Goal: Feedback & Contribution: Submit feedback/report problem

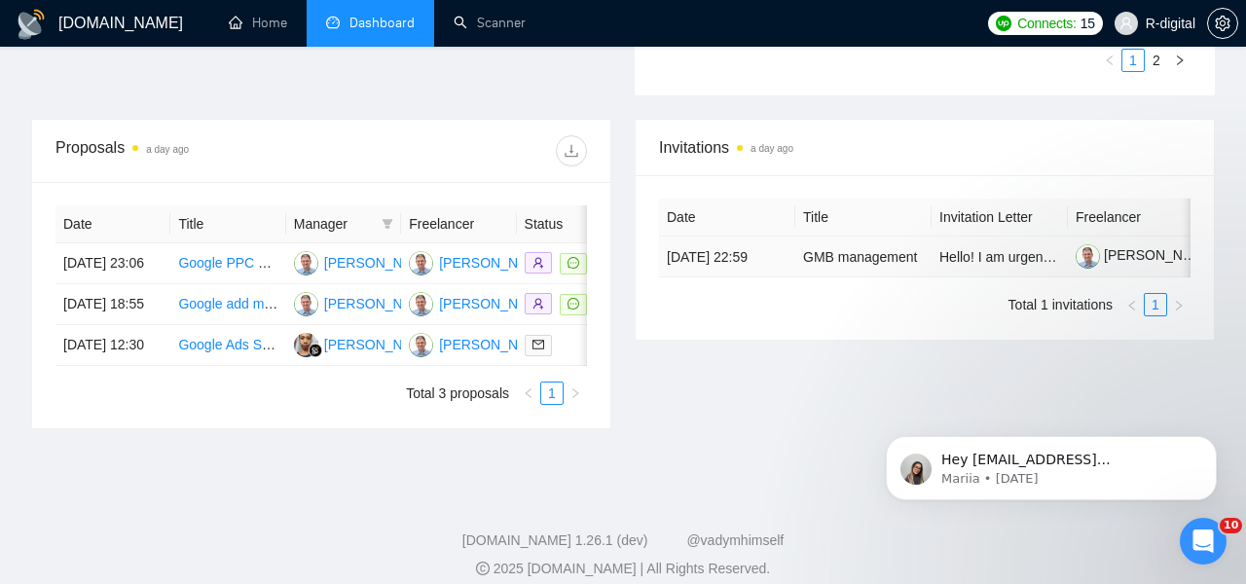
scroll to position [688, 0]
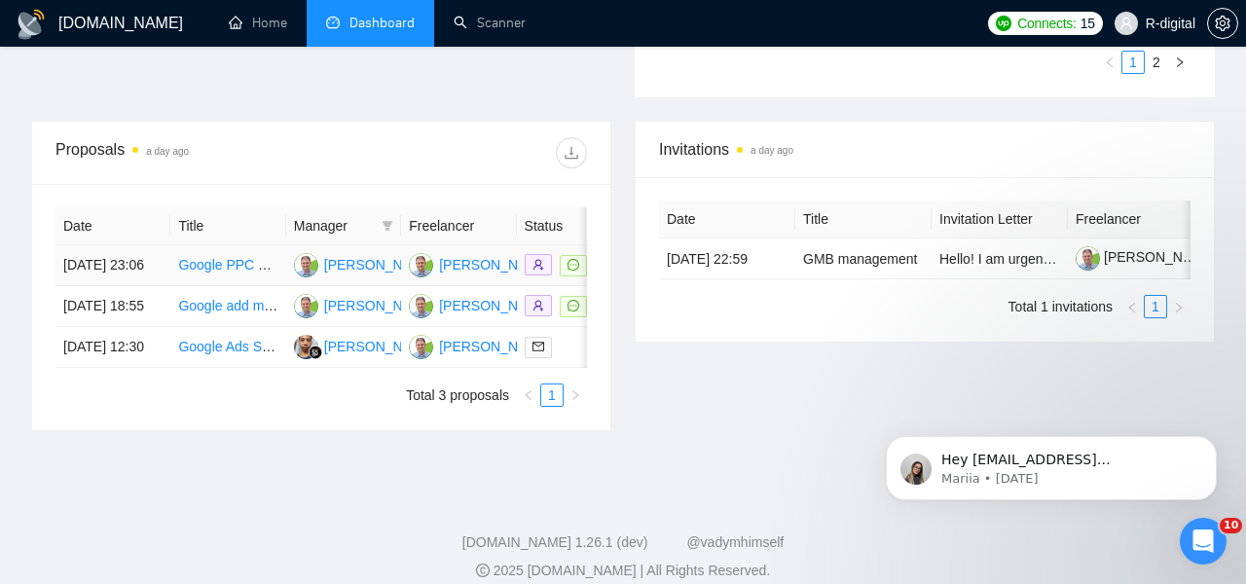
click at [116, 282] on td "[DATE] 23:06" at bounding box center [112, 265] width 115 height 41
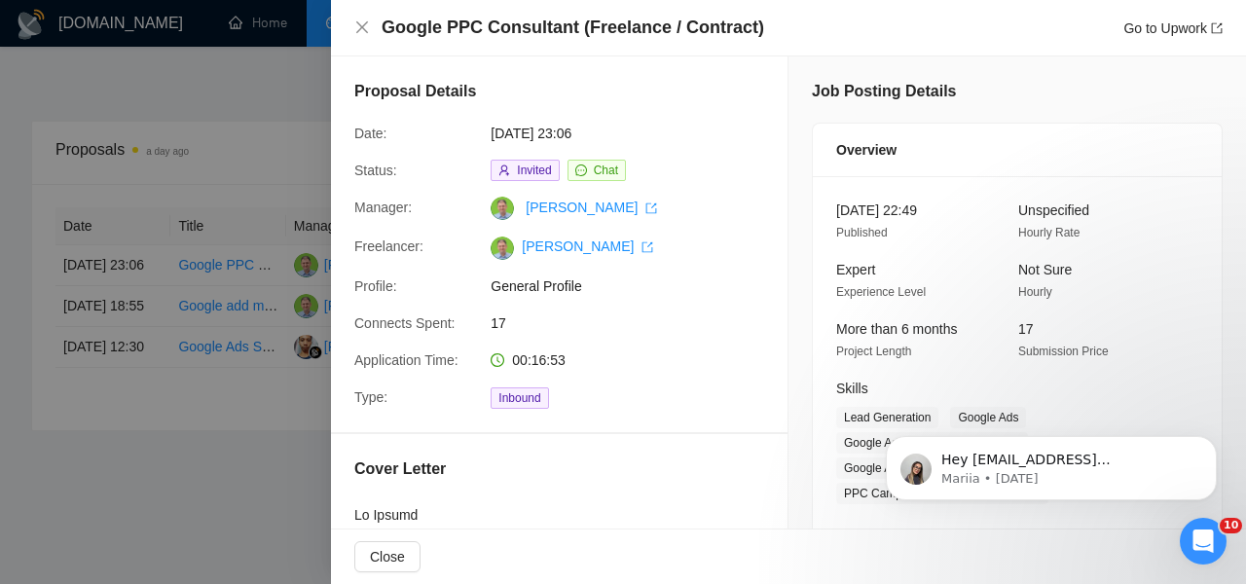
click at [120, 286] on div at bounding box center [623, 292] width 1246 height 584
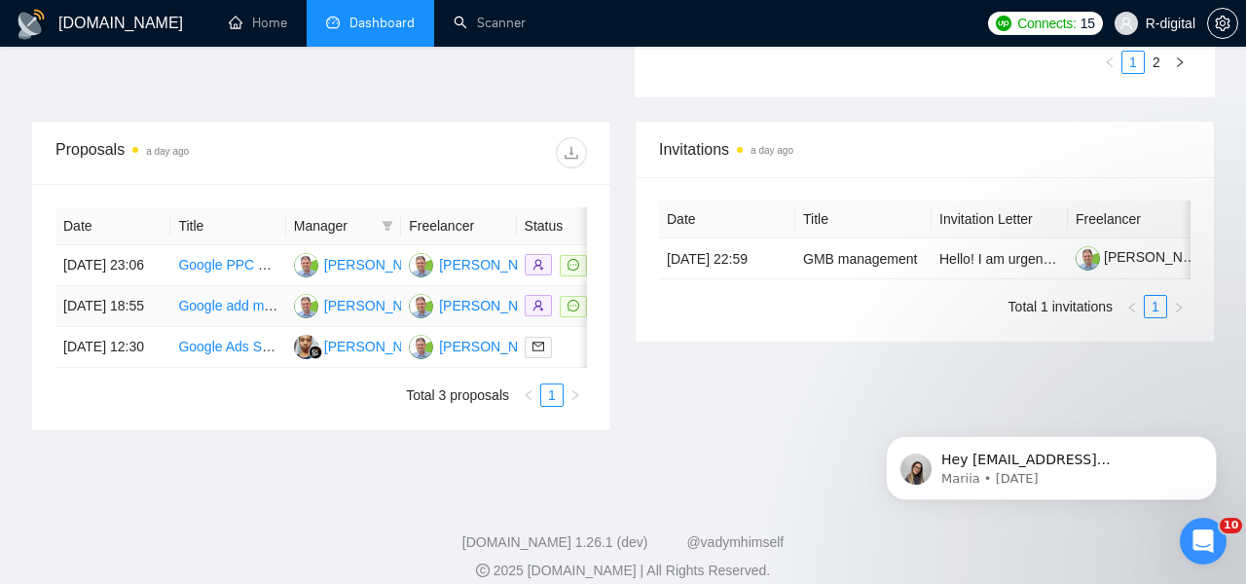
click at [123, 327] on td "[DATE] 18:55" at bounding box center [112, 306] width 115 height 41
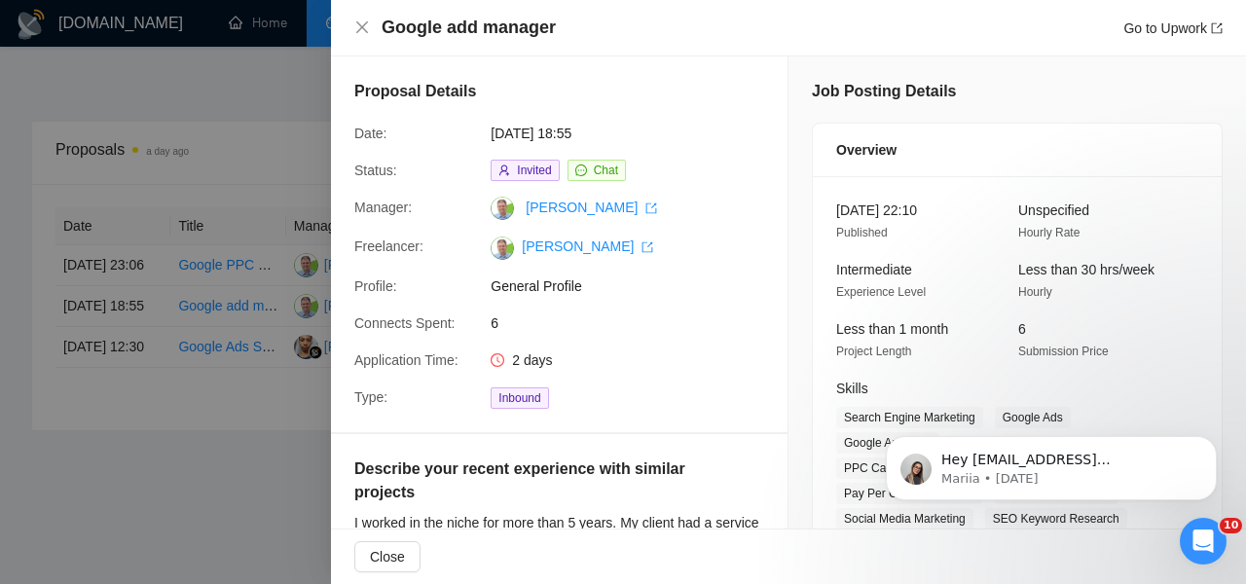
click at [127, 336] on div at bounding box center [623, 292] width 1246 height 584
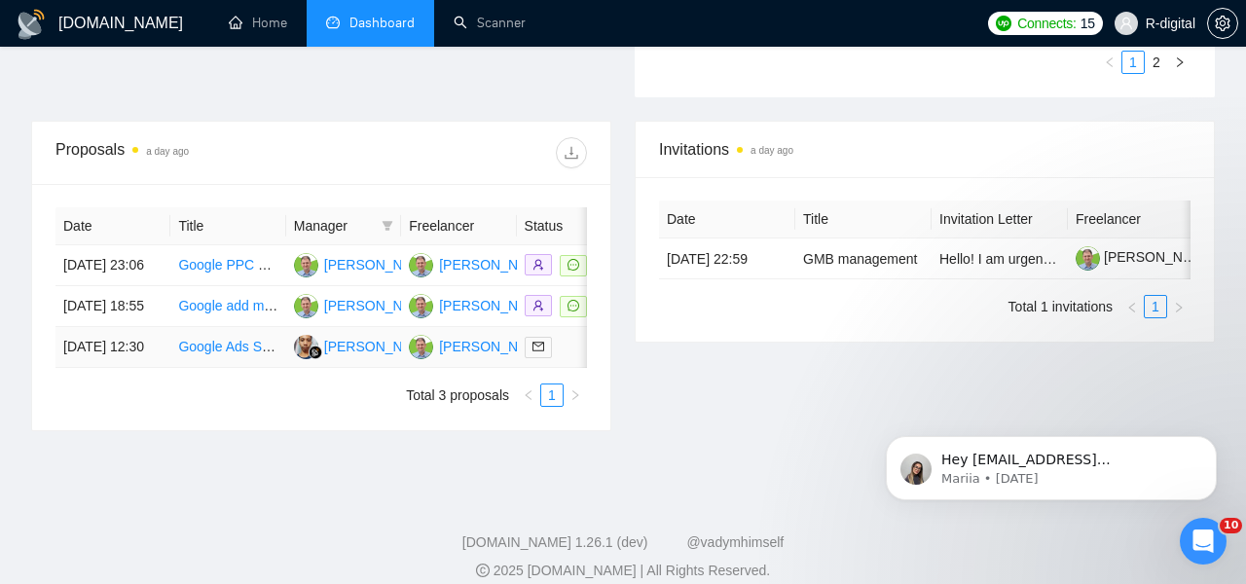
click at [194, 354] on link "Google Ads Specialist for Info Product and Event Ticket Sales" at bounding box center [364, 347] width 372 height 16
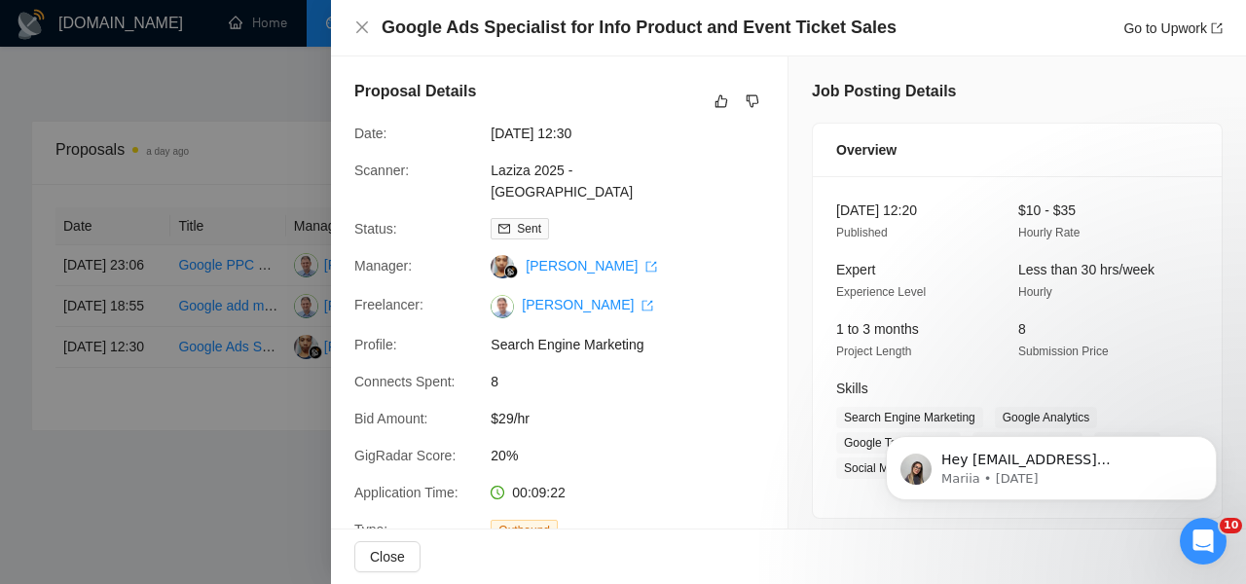
click at [448, 28] on h4 "Google Ads Specialist for Info Product and Event Ticket Sales" at bounding box center [638, 28] width 515 height 24
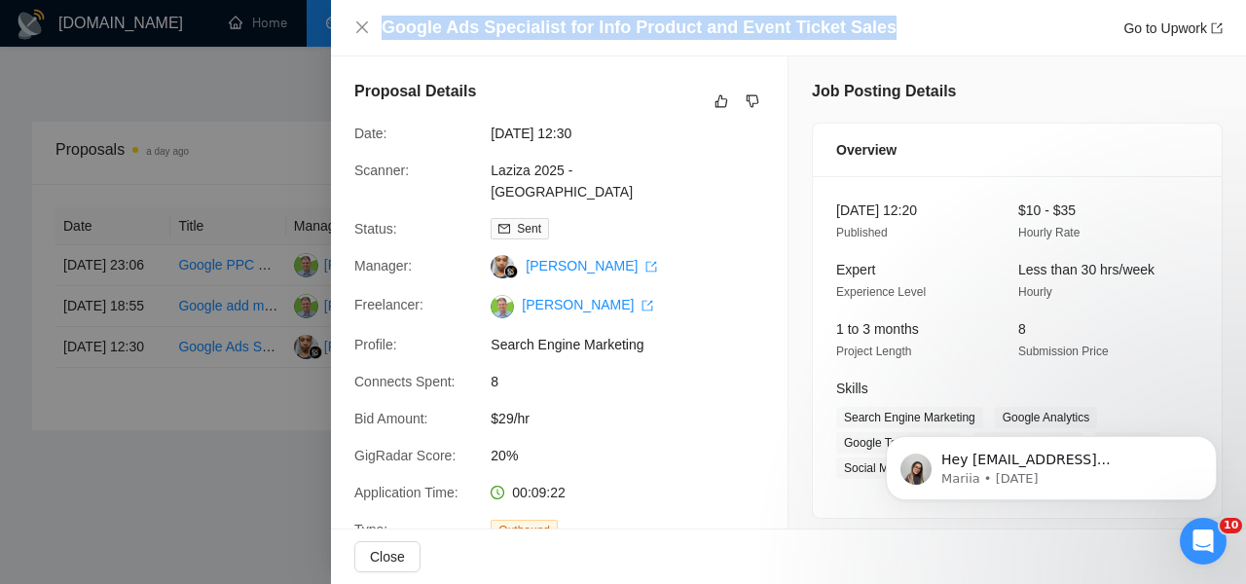
click at [448, 28] on h4 "Google Ads Specialist for Info Product and Event Ticket Sales" at bounding box center [638, 28] width 515 height 24
copy h4 "Google Ads Specialist for Info Product and Event Ticket Sales"
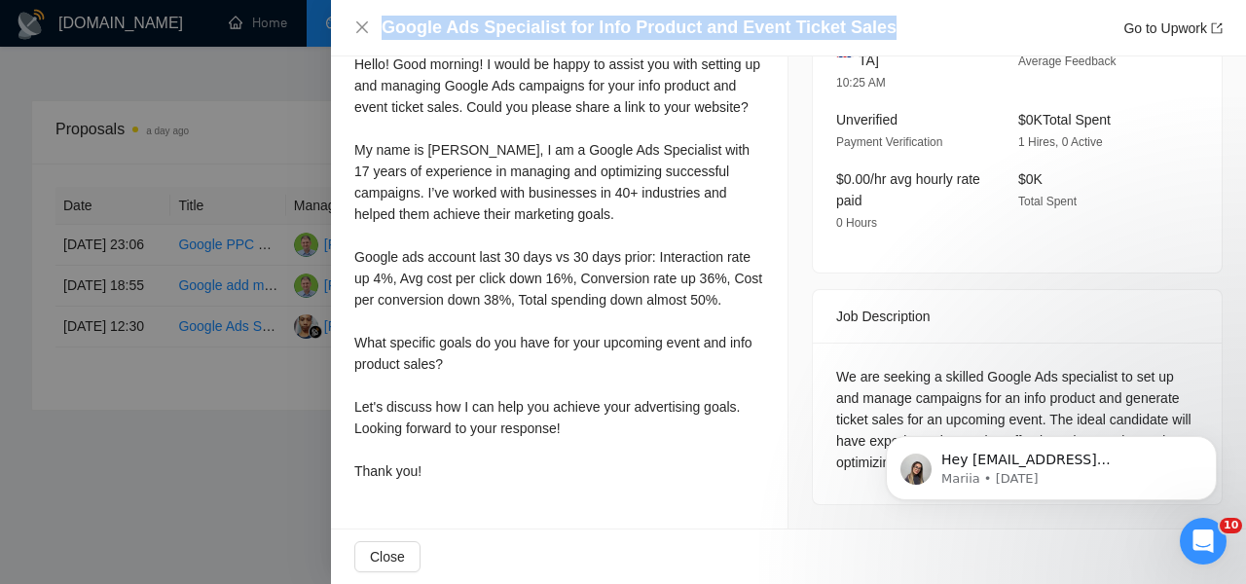
scroll to position [742, 0]
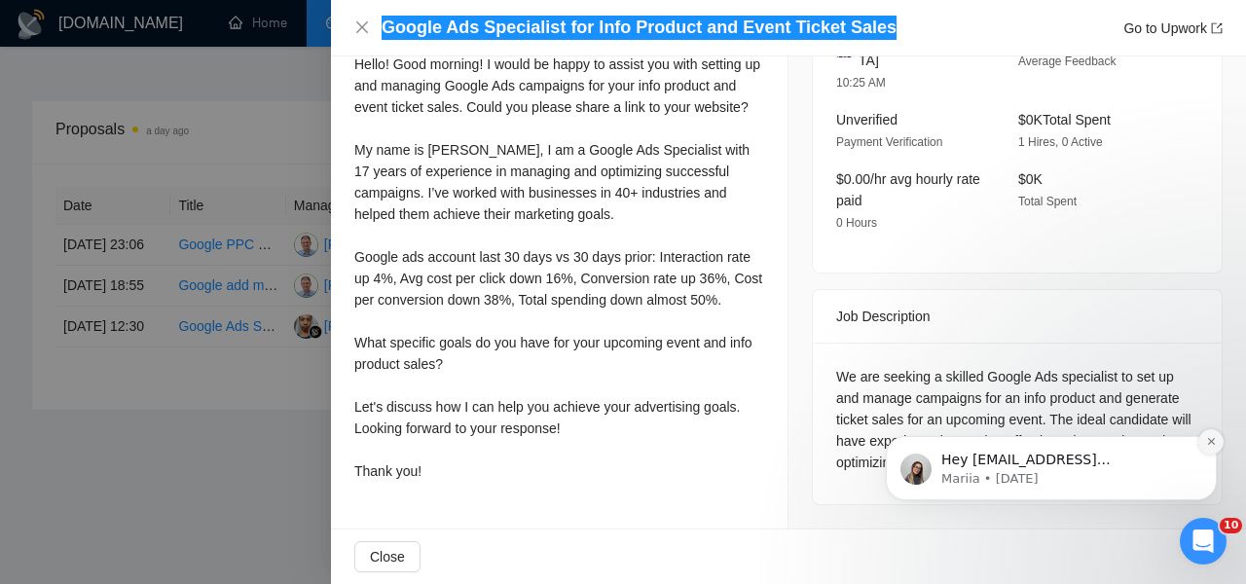
click at [1206, 437] on button "Dismiss notification" at bounding box center [1210, 441] width 25 height 25
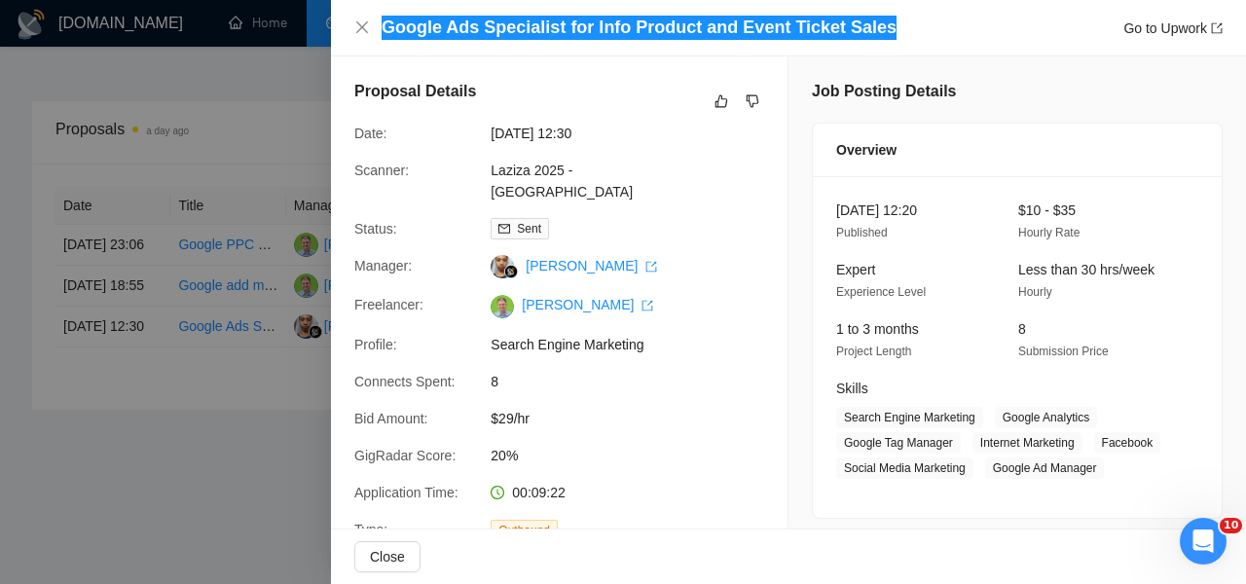
scroll to position [0, 0]
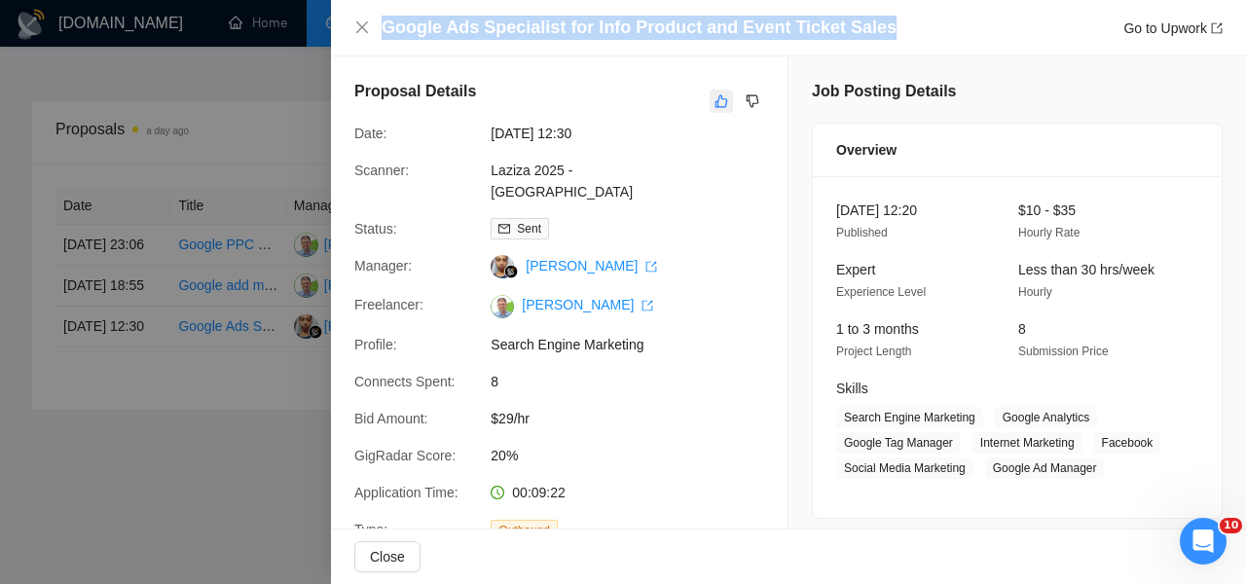
click at [720, 112] on button "button" at bounding box center [720, 101] width 23 height 23
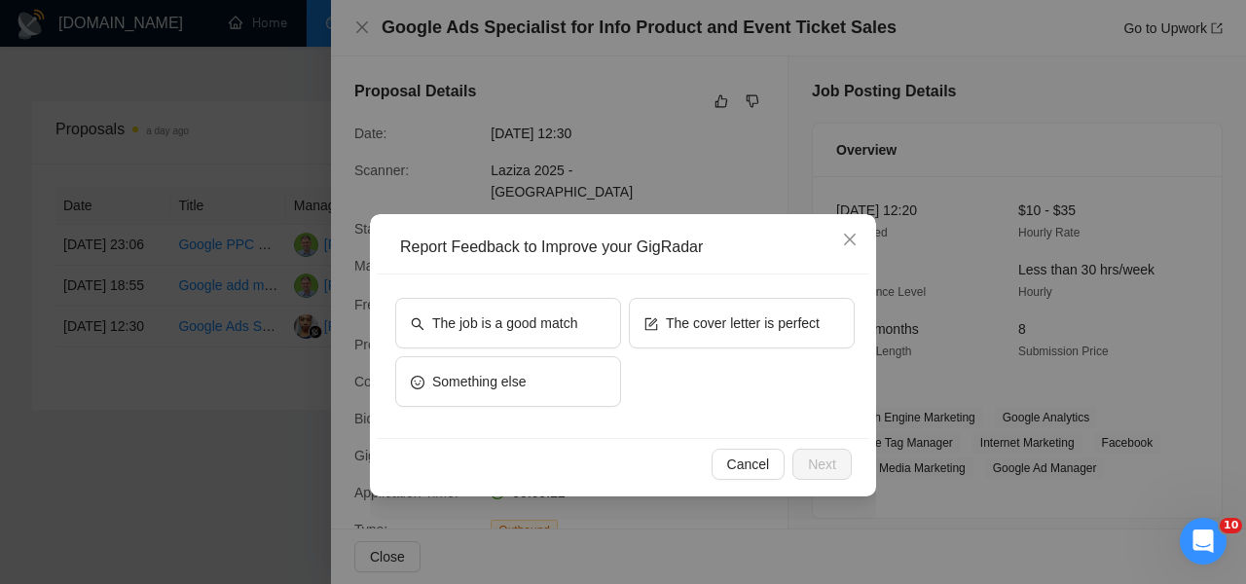
click at [734, 354] on div "The cover letter is perfect" at bounding box center [742, 327] width 226 height 58
click at [718, 340] on button "The cover letter is perfect" at bounding box center [742, 323] width 226 height 51
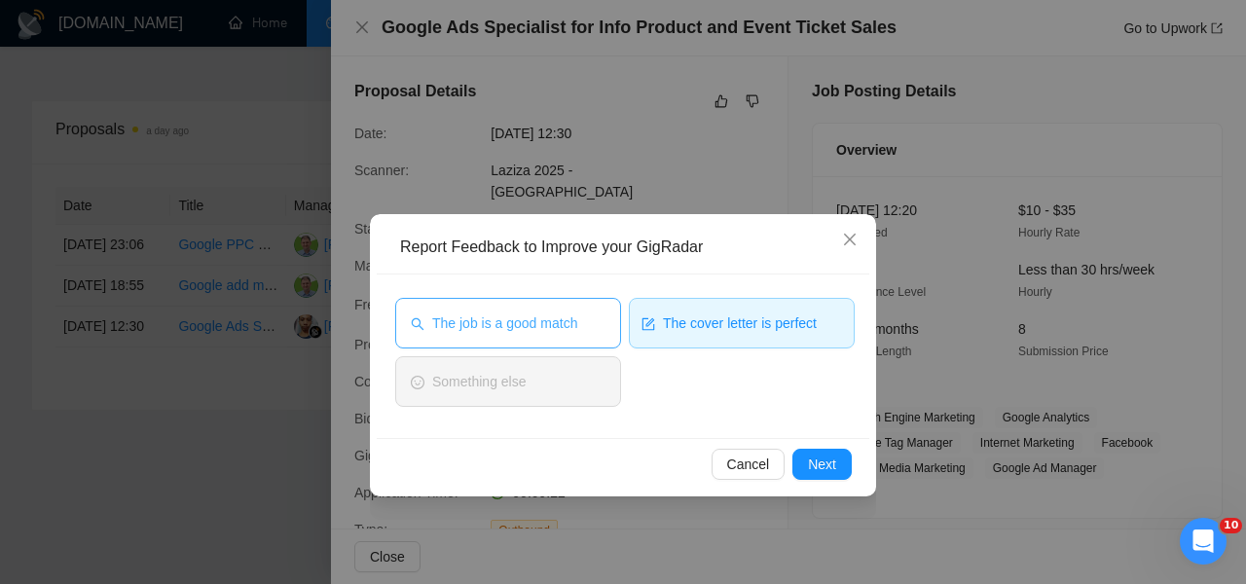
click at [544, 307] on button "The job is a good match" at bounding box center [508, 323] width 226 height 51
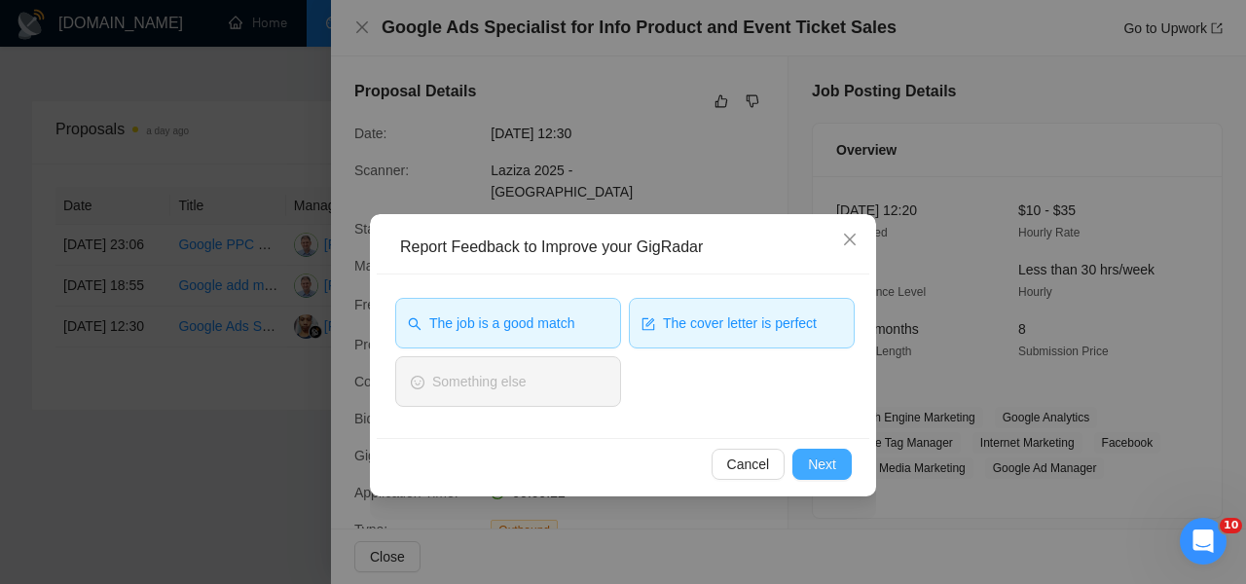
click at [809, 471] on span "Next" at bounding box center [822, 463] width 28 height 21
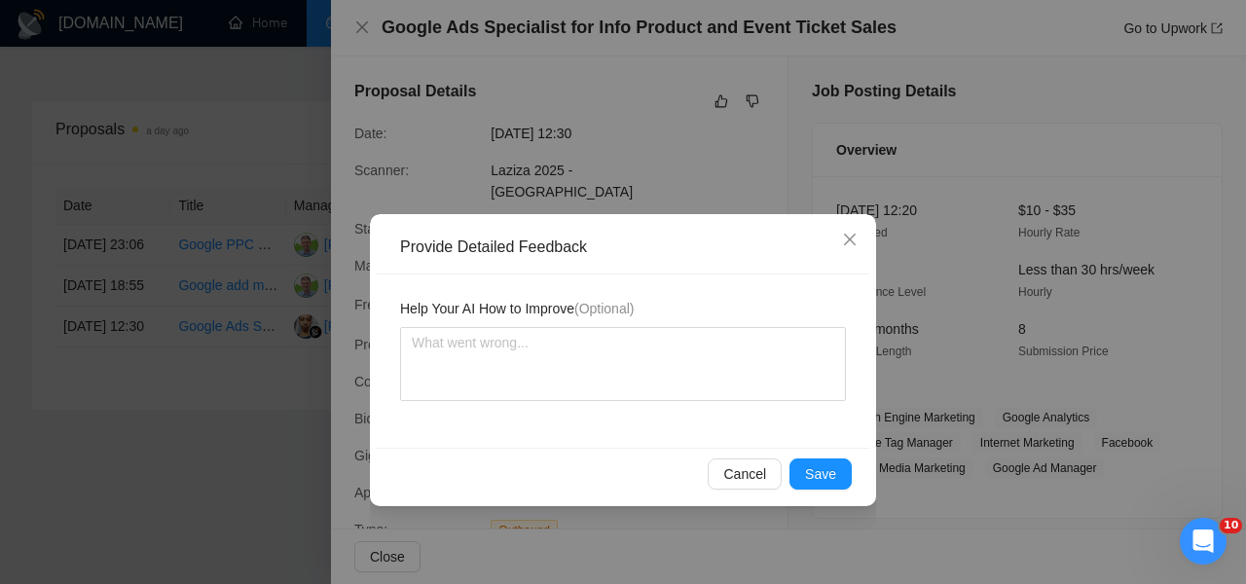
click at [809, 471] on span "Save" at bounding box center [820, 473] width 31 height 21
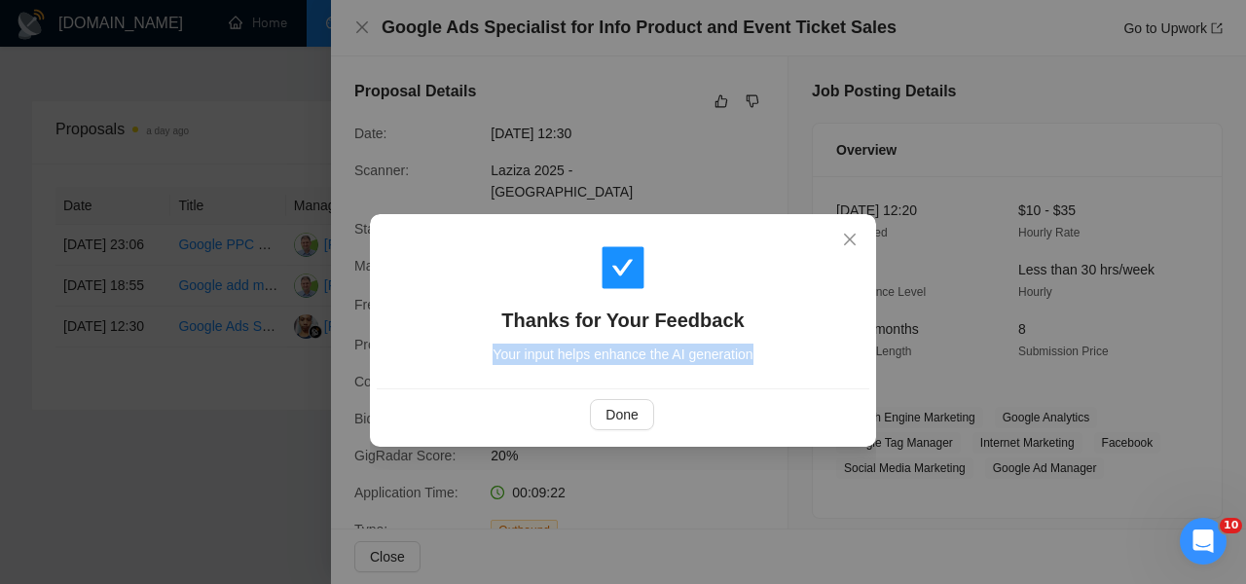
click at [809, 471] on div "Thanks for Your Feedback Your input helps enhance the AI generation Done" at bounding box center [623, 292] width 1246 height 584
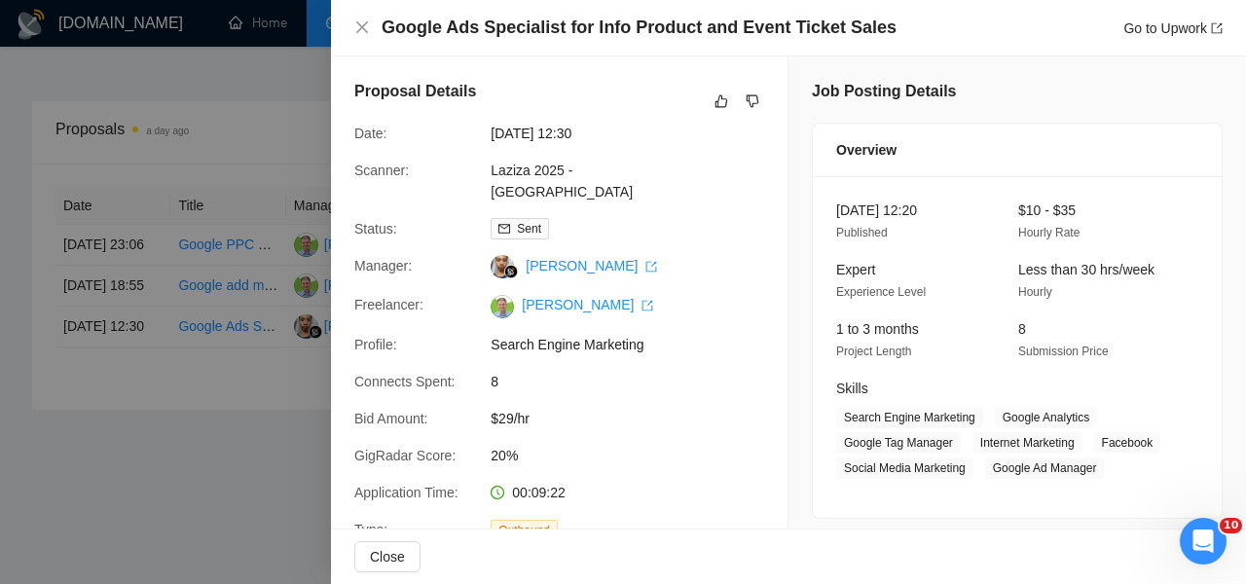
click at [322, 232] on div at bounding box center [623, 292] width 1246 height 584
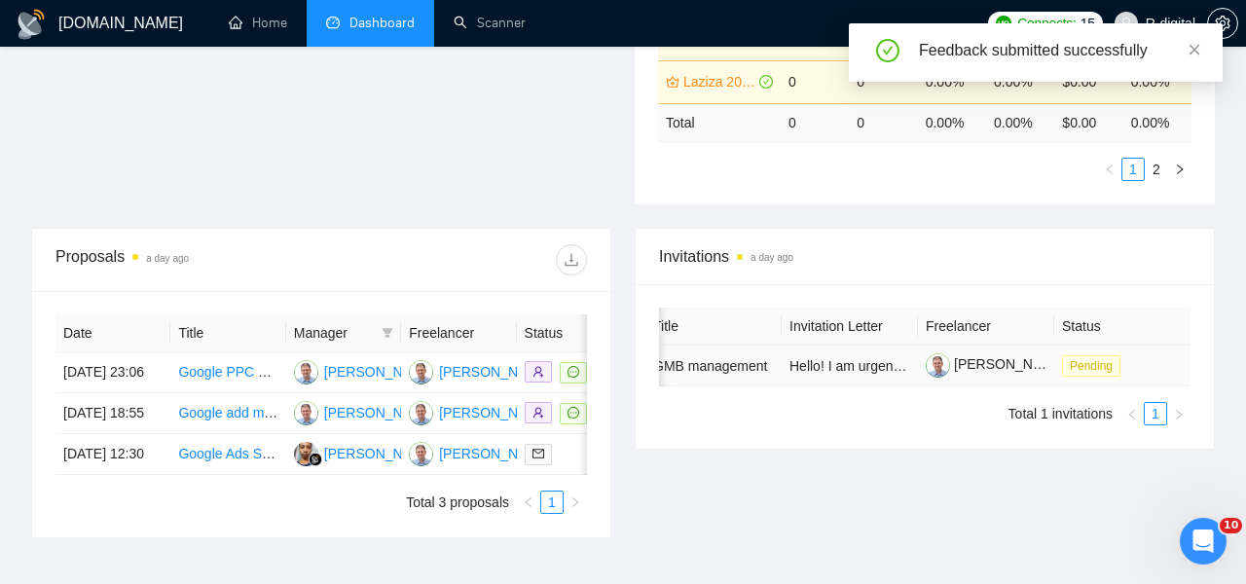
scroll to position [0, 150]
